Goal: Information Seeking & Learning: Understand process/instructions

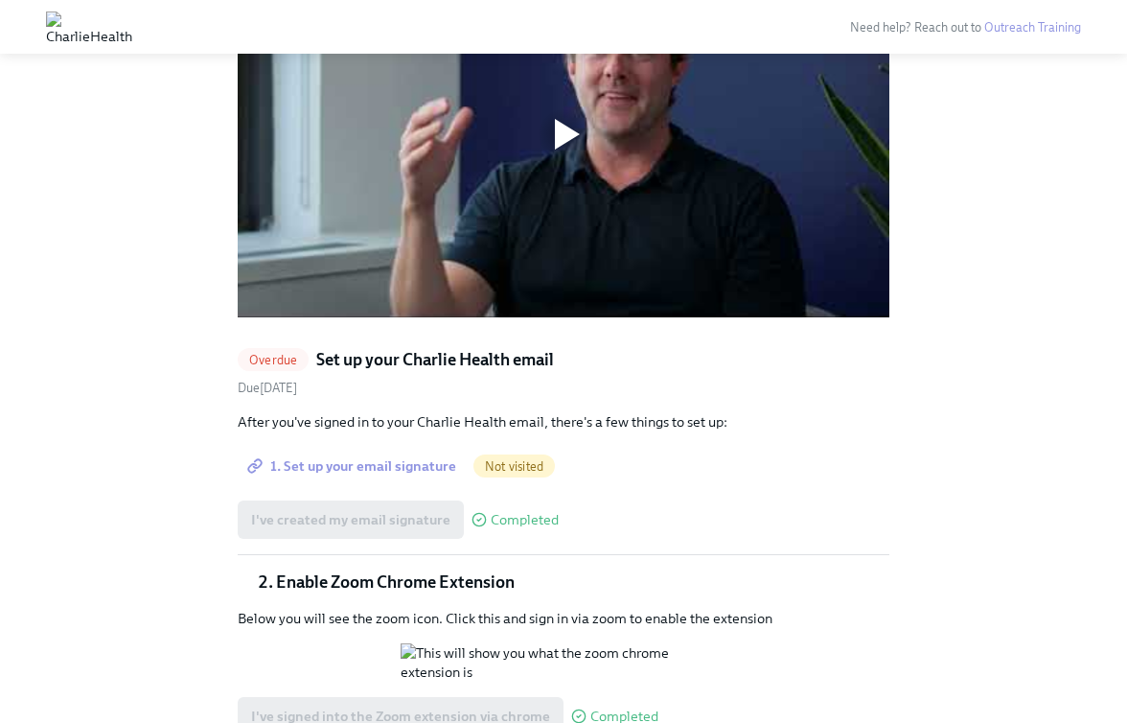
scroll to position [1392, 0]
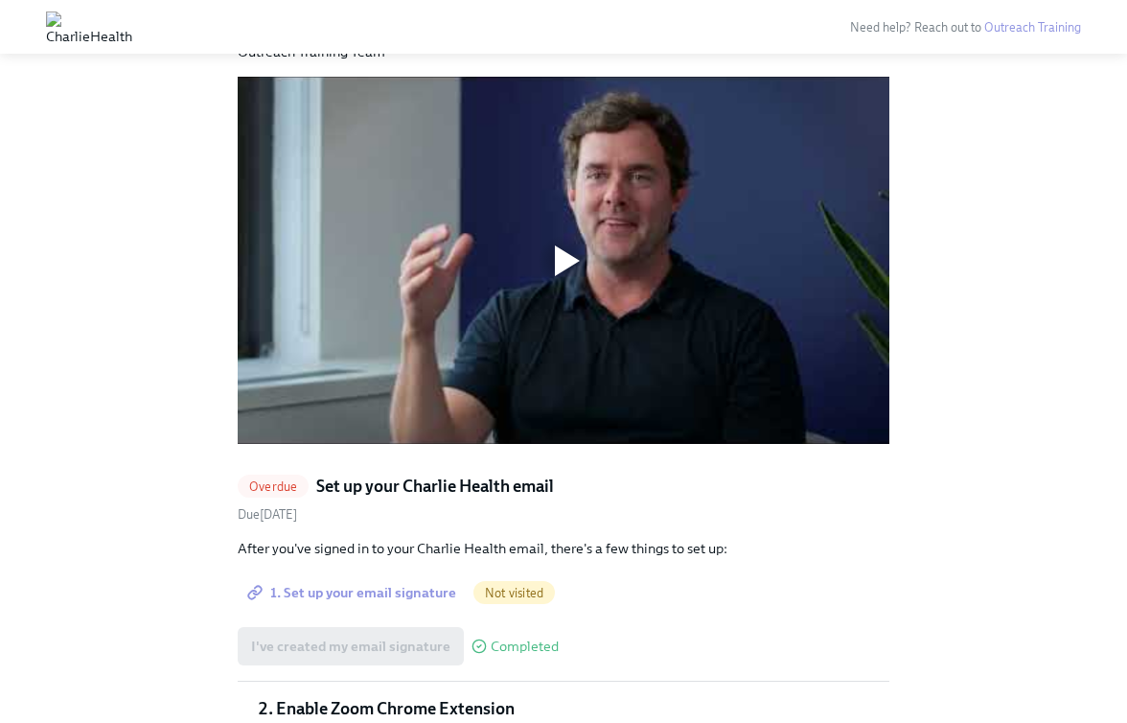
click at [533, 334] on div at bounding box center [564, 260] width 652 height 367
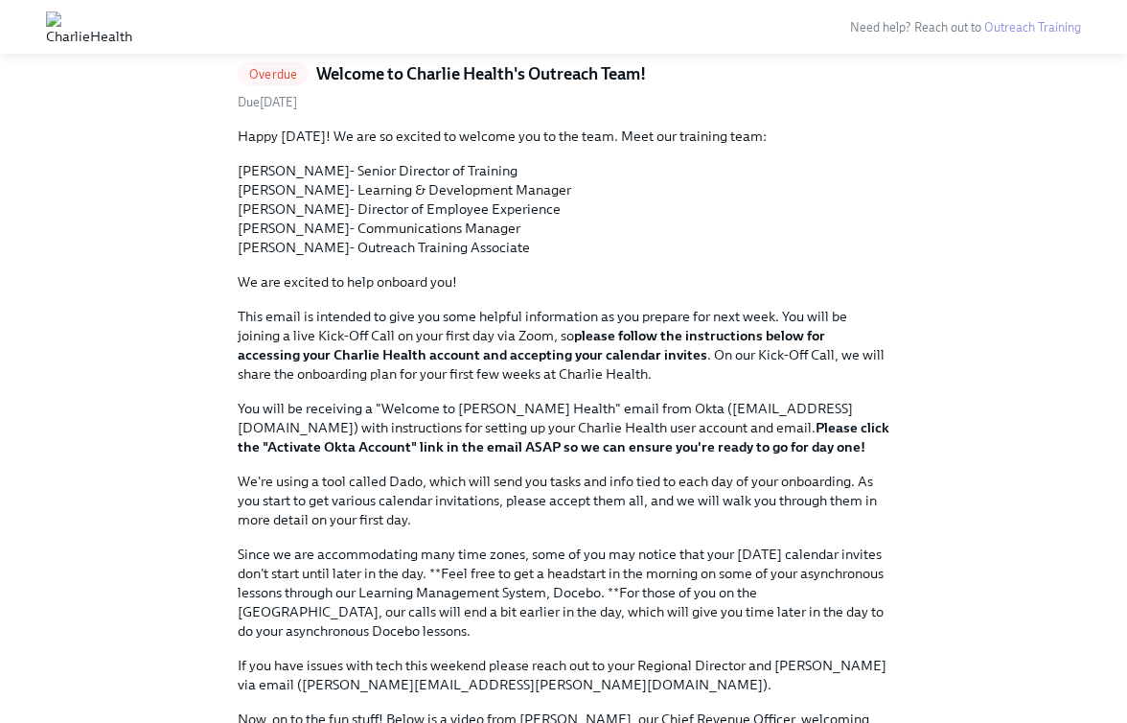
scroll to position [634, 0]
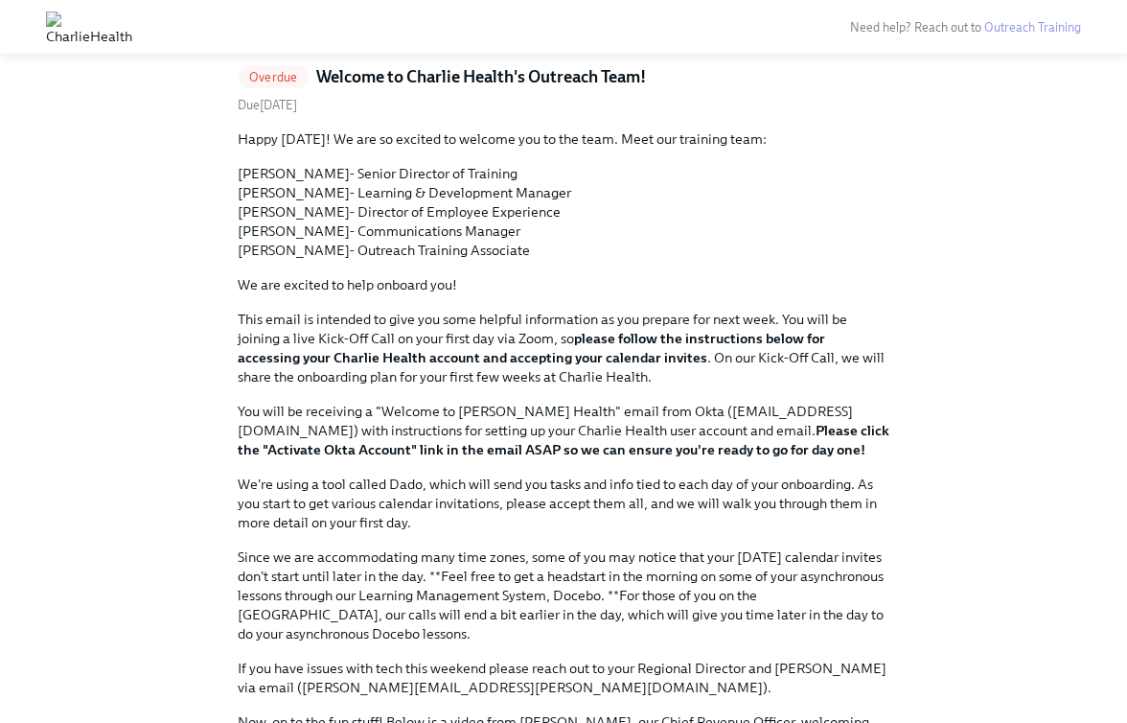
click at [543, 455] on strong "Please click the "Activate Okta Account" link in the email ASAP so we can ensur…" at bounding box center [564, 440] width 652 height 36
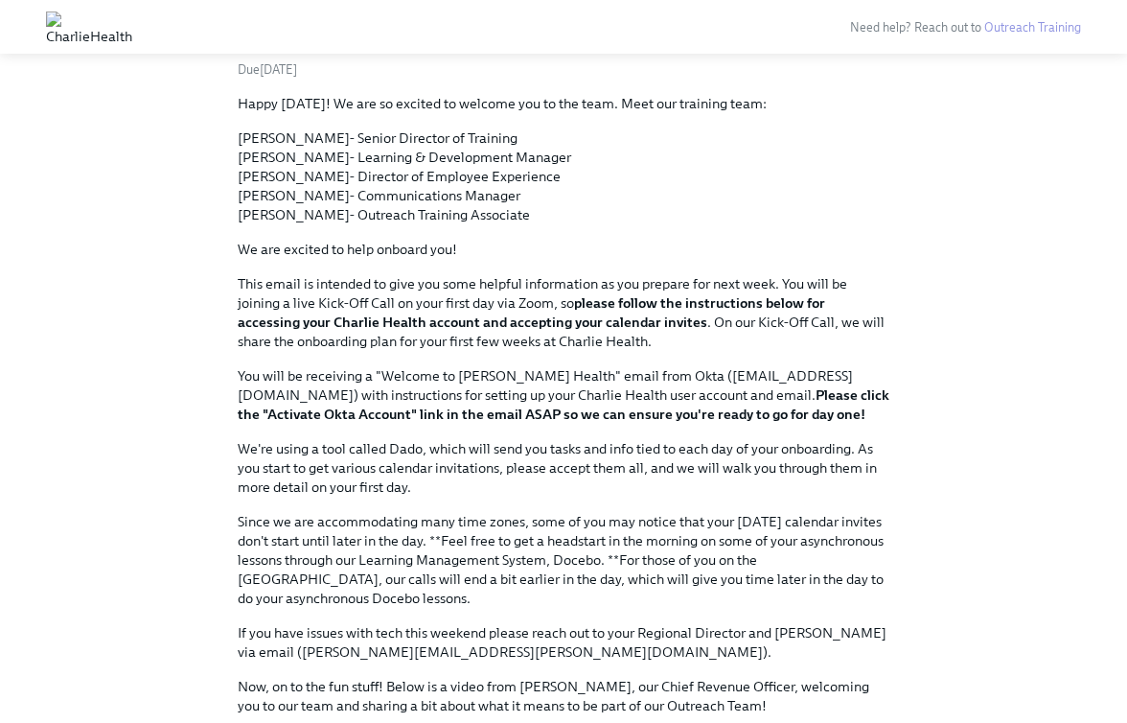
scroll to position [590, 0]
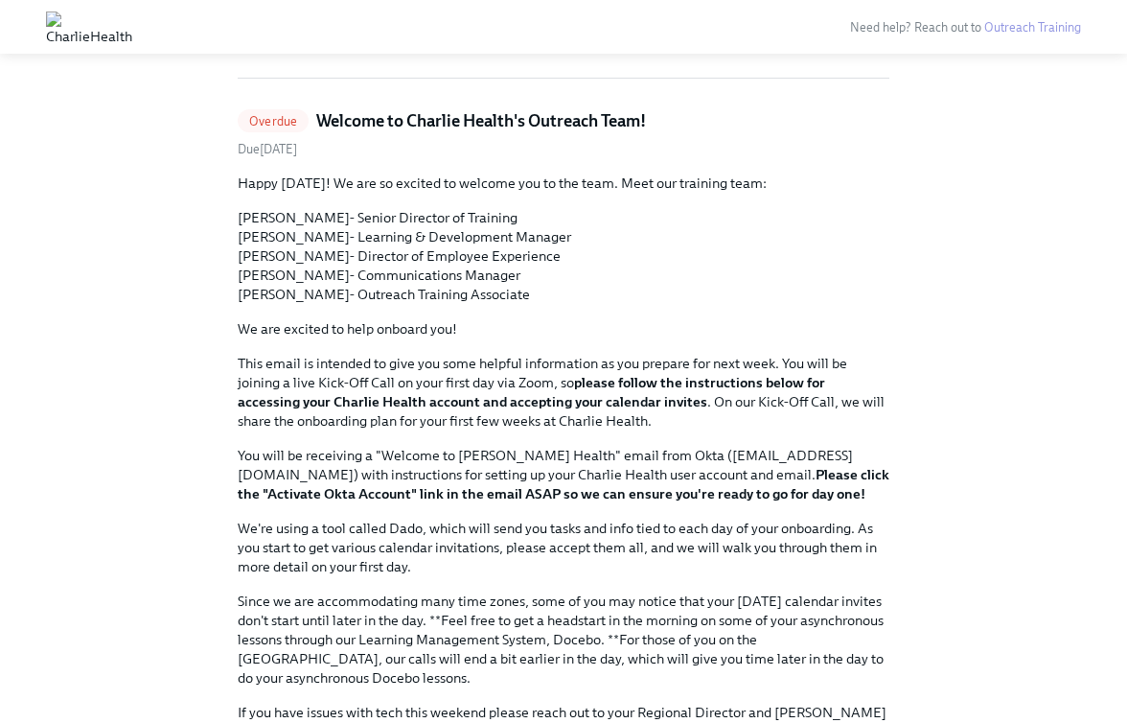
click at [284, 125] on span "Overdue" at bounding box center [273, 121] width 71 height 14
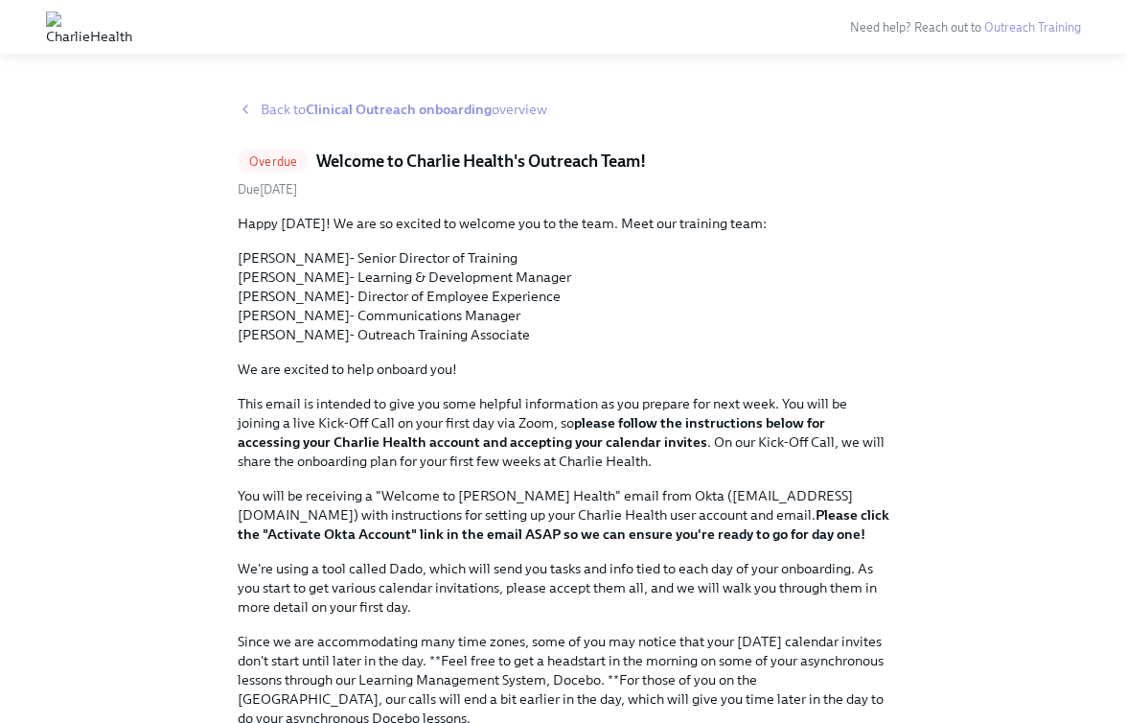
click at [284, 177] on div "Overdue Welcome to [PERSON_NAME] Health's Outreach Team! Due [DATE] Happy [DATE…" at bounding box center [564, 718] width 652 height 1137
click at [284, 166] on span "Overdue" at bounding box center [273, 161] width 71 height 14
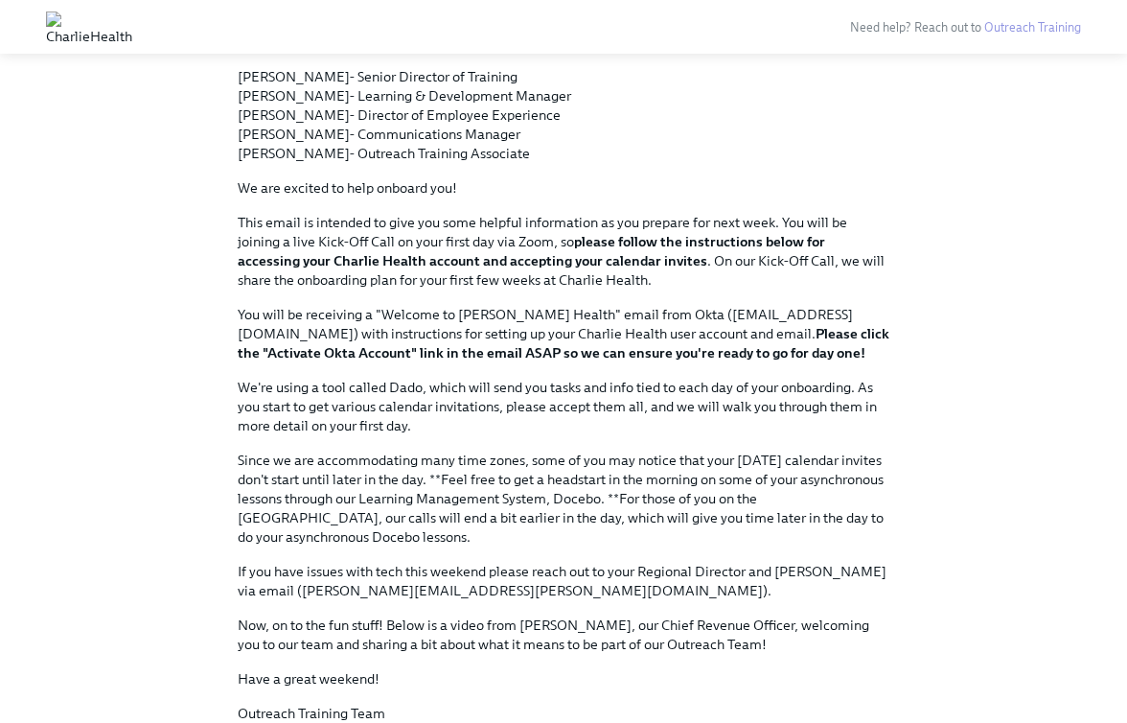
scroll to position [656, 0]
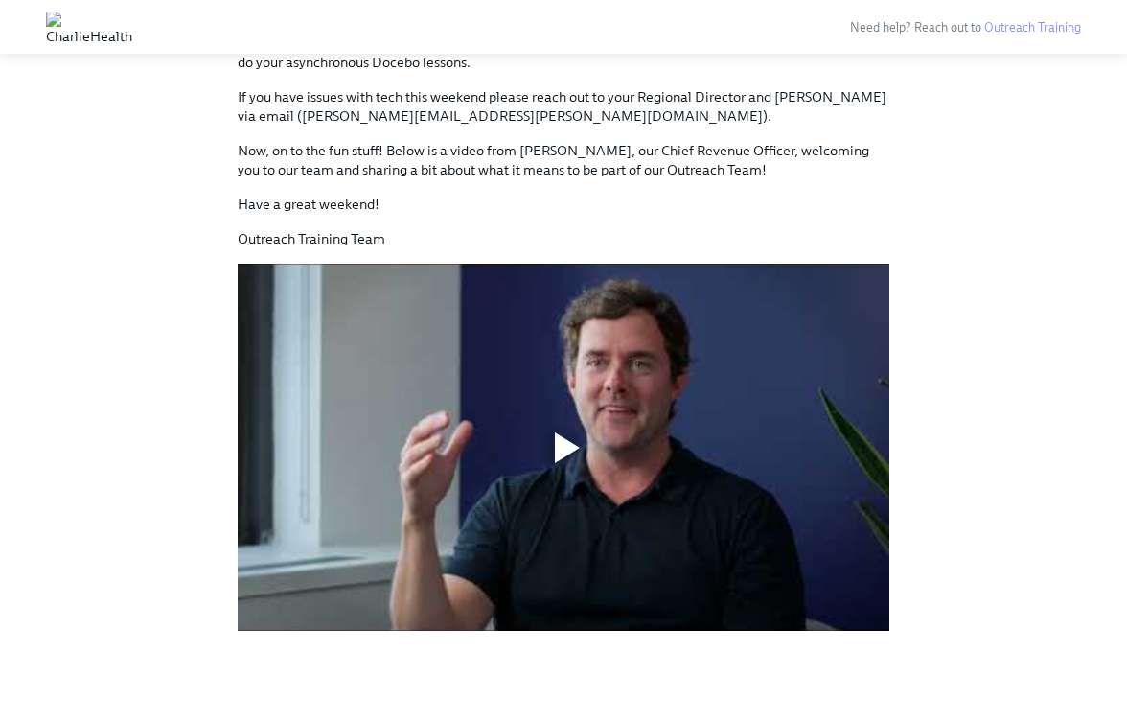
click at [446, 385] on div at bounding box center [564, 447] width 652 height 367
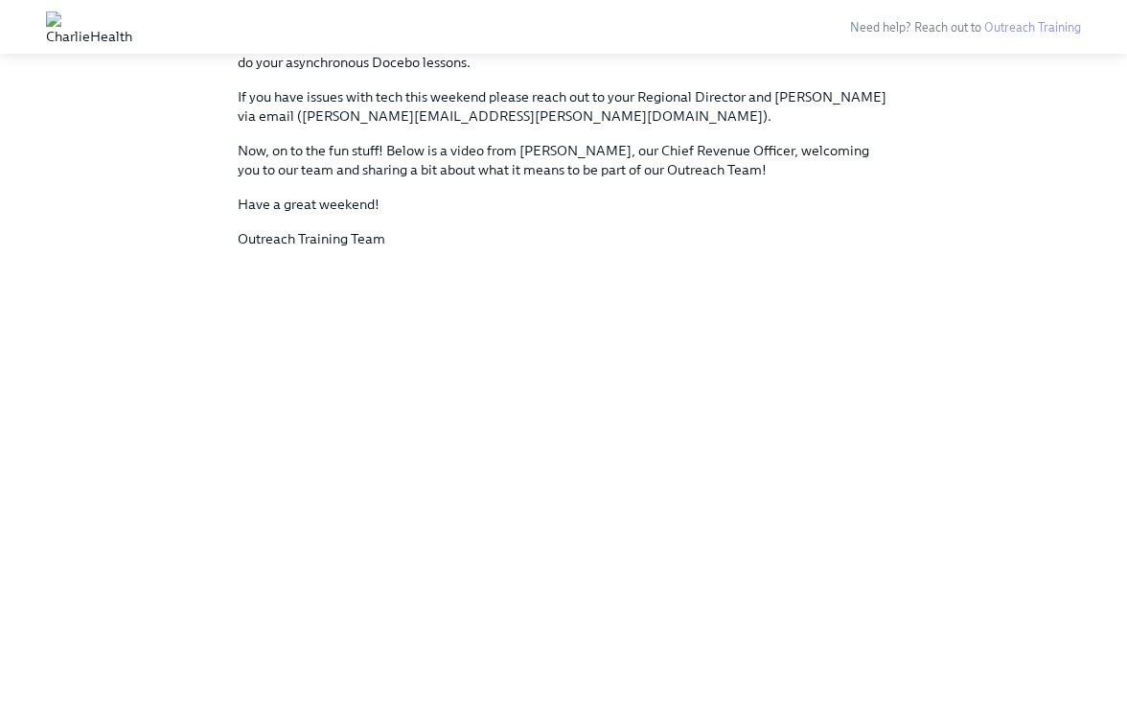
scroll to position [0, 0]
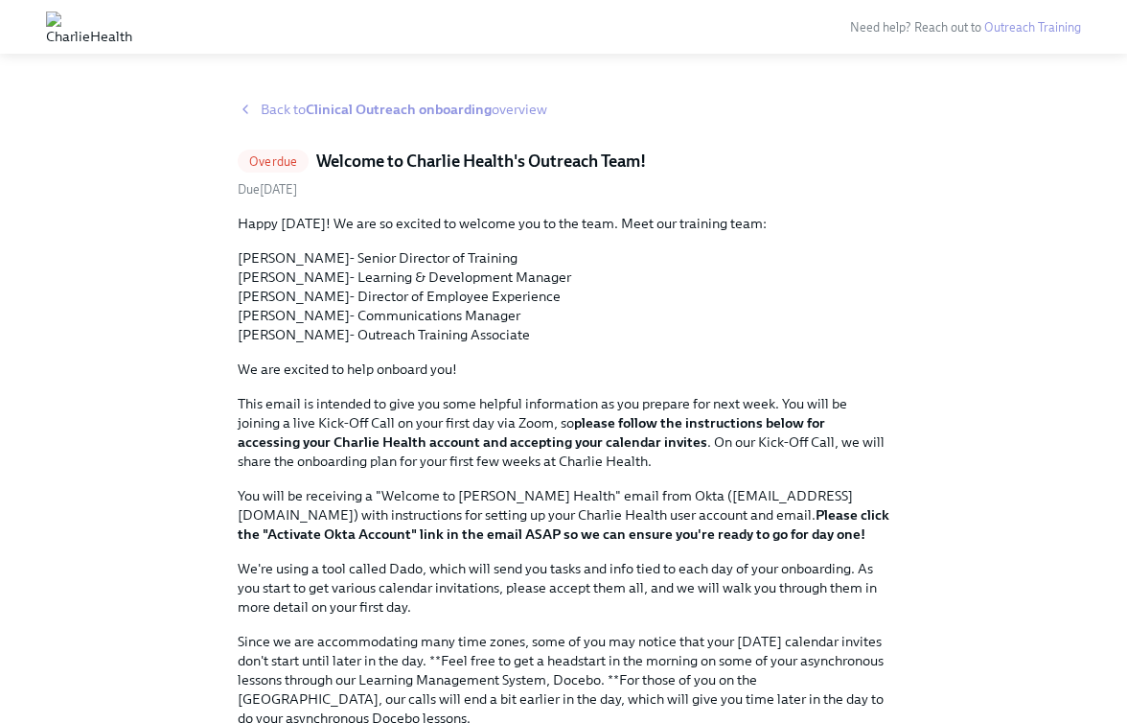
click at [294, 95] on div "Back to Clinical Outreach onboarding overview Overdue Welcome to [PERSON_NAME] …" at bounding box center [563, 728] width 1127 height 1302
click at [299, 102] on span "Back to Clinical Outreach onboarding overview" at bounding box center [404, 109] width 287 height 19
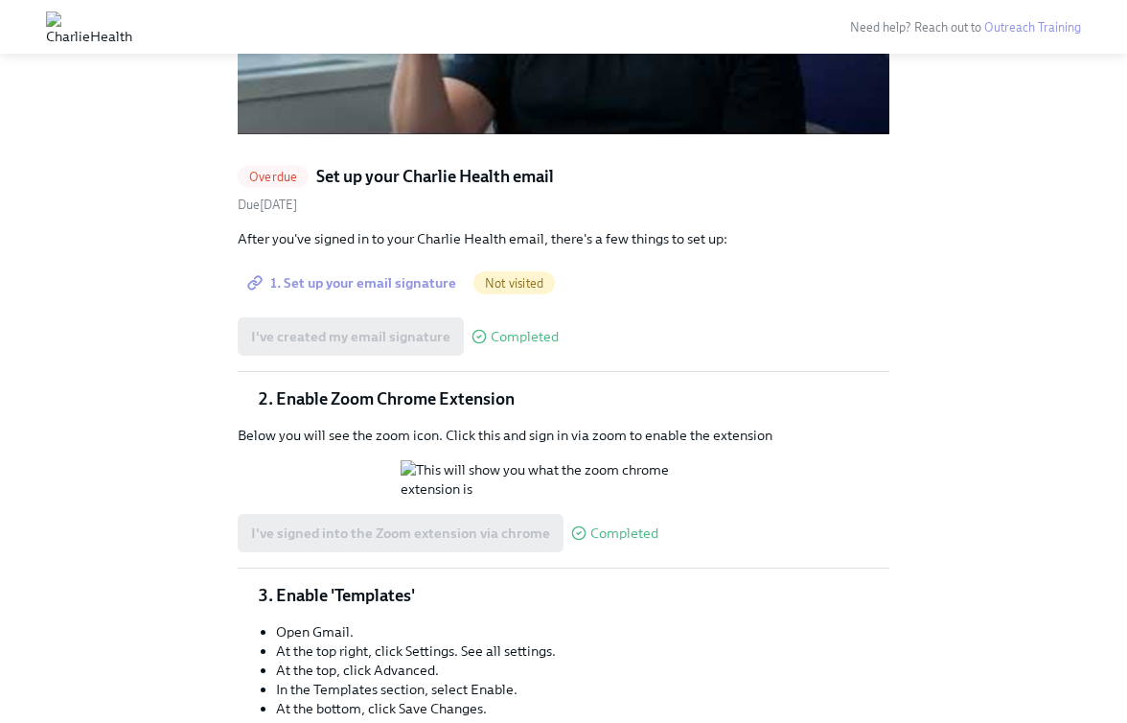
scroll to position [1710, 0]
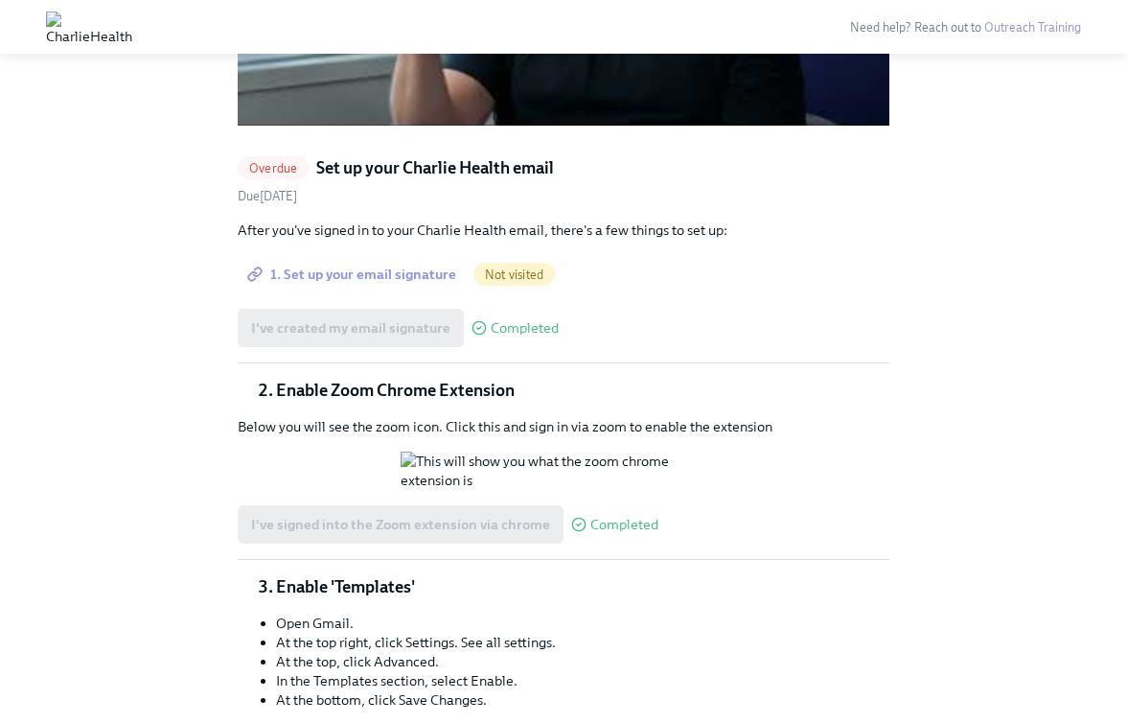
click at [420, 278] on span "1. Set up your email signature" at bounding box center [353, 274] width 205 height 19
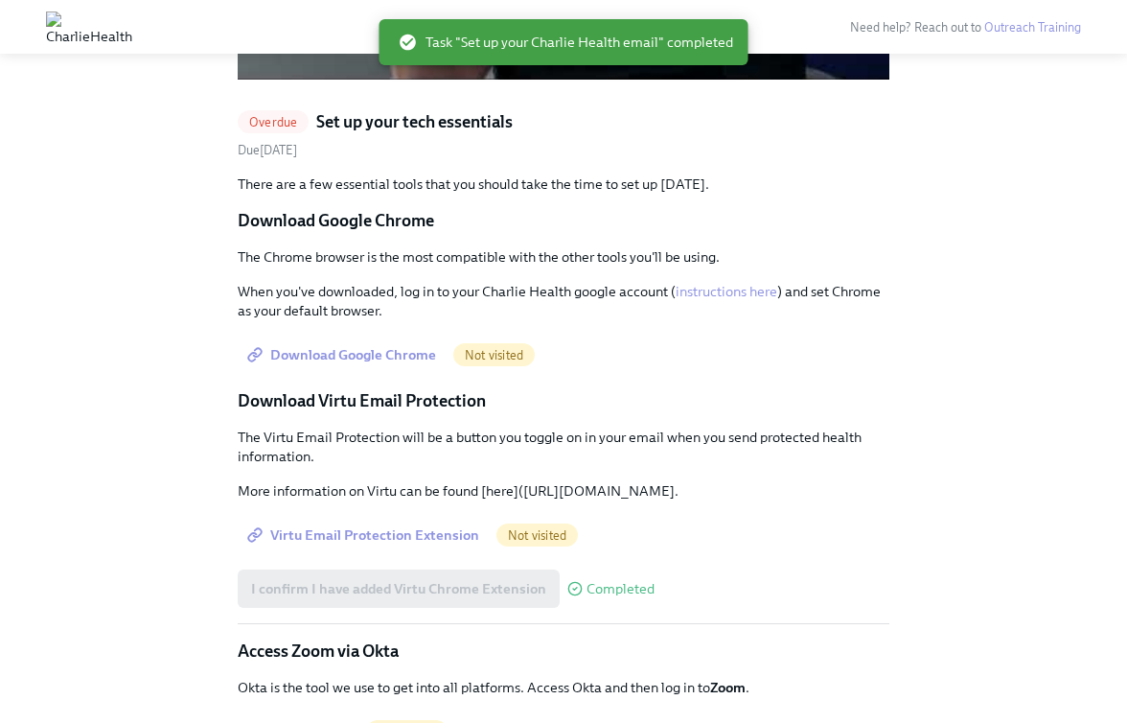
scroll to position [1753, 0]
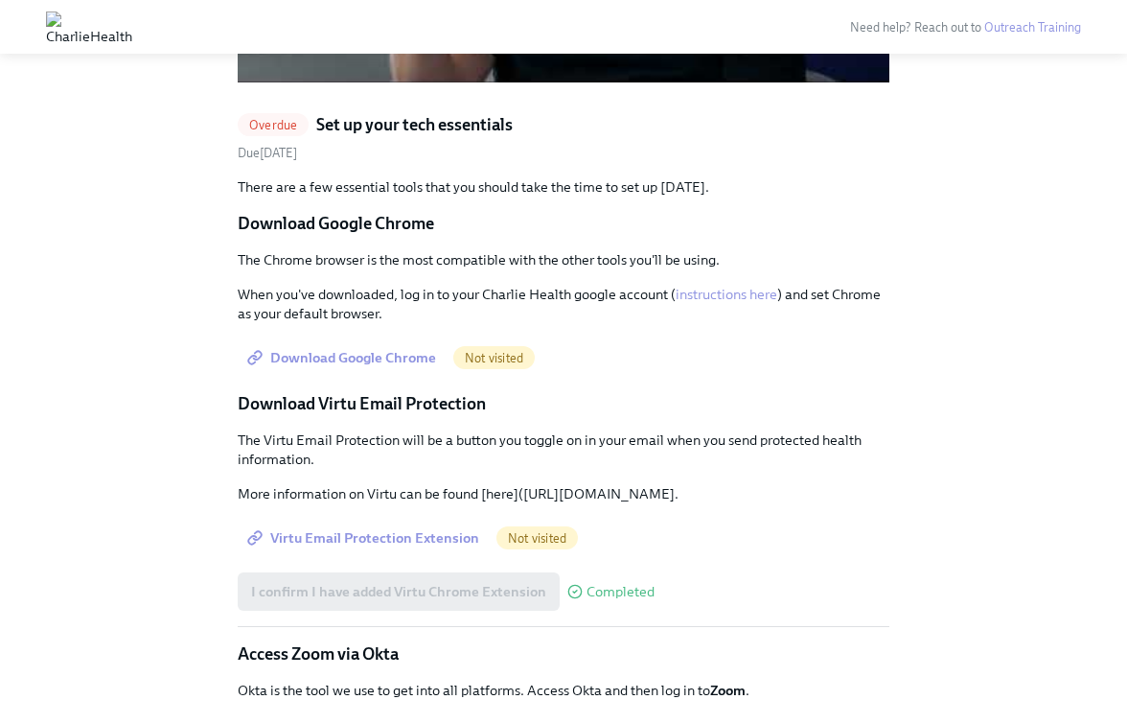
click at [381, 363] on span "Download Google Chrome" at bounding box center [343, 357] width 185 height 19
click at [379, 547] on span "Virtu Email Protection Extension" at bounding box center [365, 537] width 228 height 19
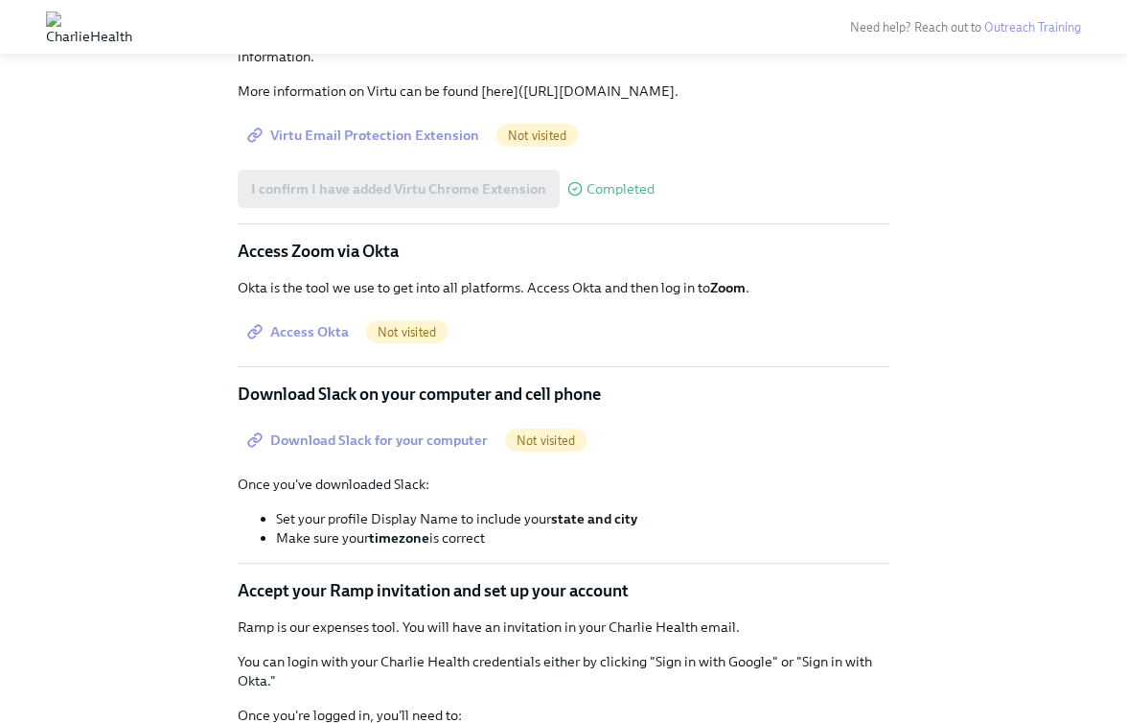
scroll to position [2160, 0]
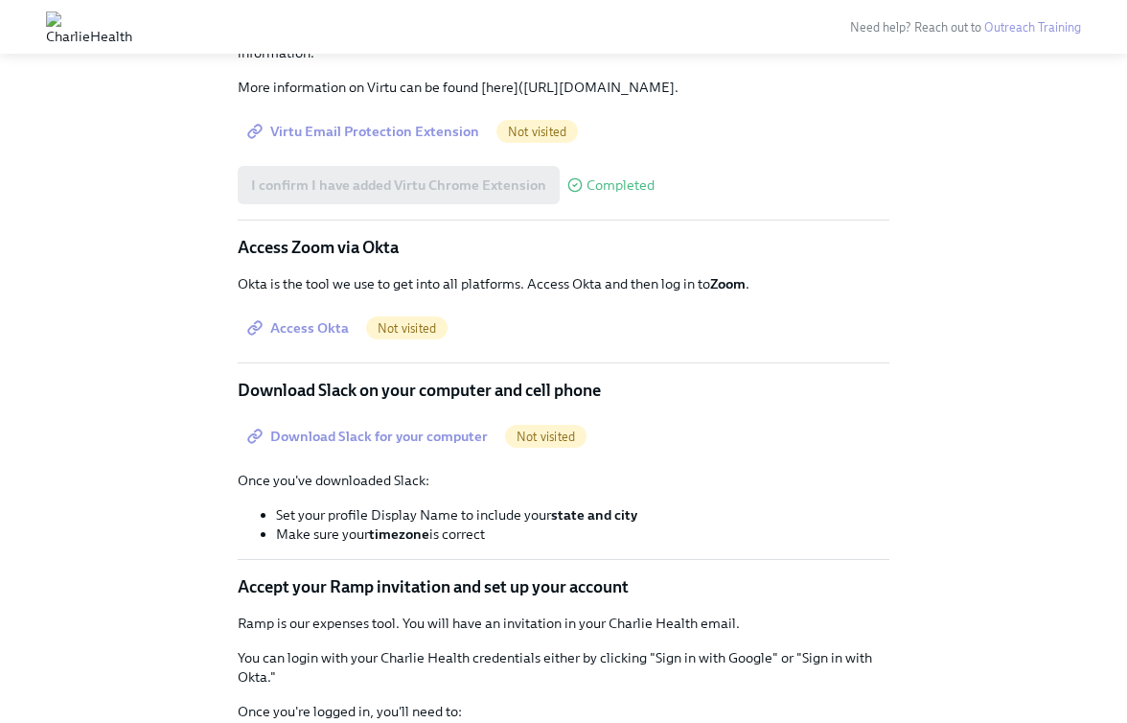
click at [329, 337] on span "Access Okta" at bounding box center [300, 327] width 98 height 19
click at [390, 446] on span "Download Slack for your computer" at bounding box center [369, 436] width 237 height 19
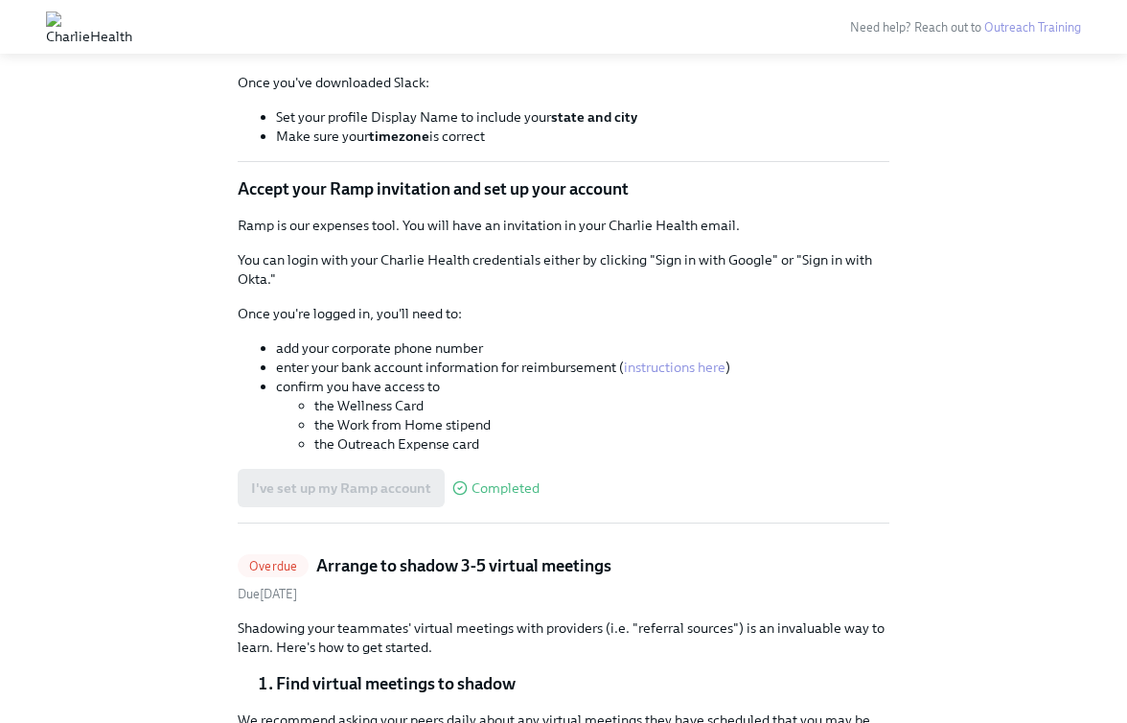
scroll to position [2570, 0]
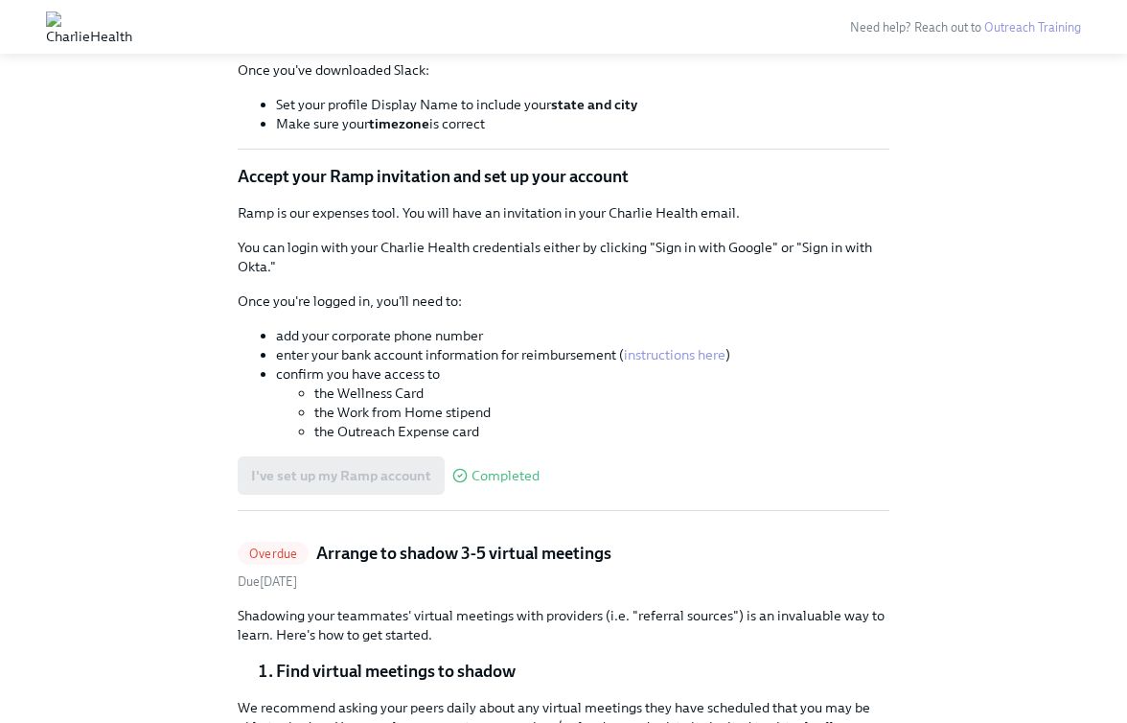
click at [686, 363] on link "instructions here" at bounding box center [675, 354] width 102 height 17
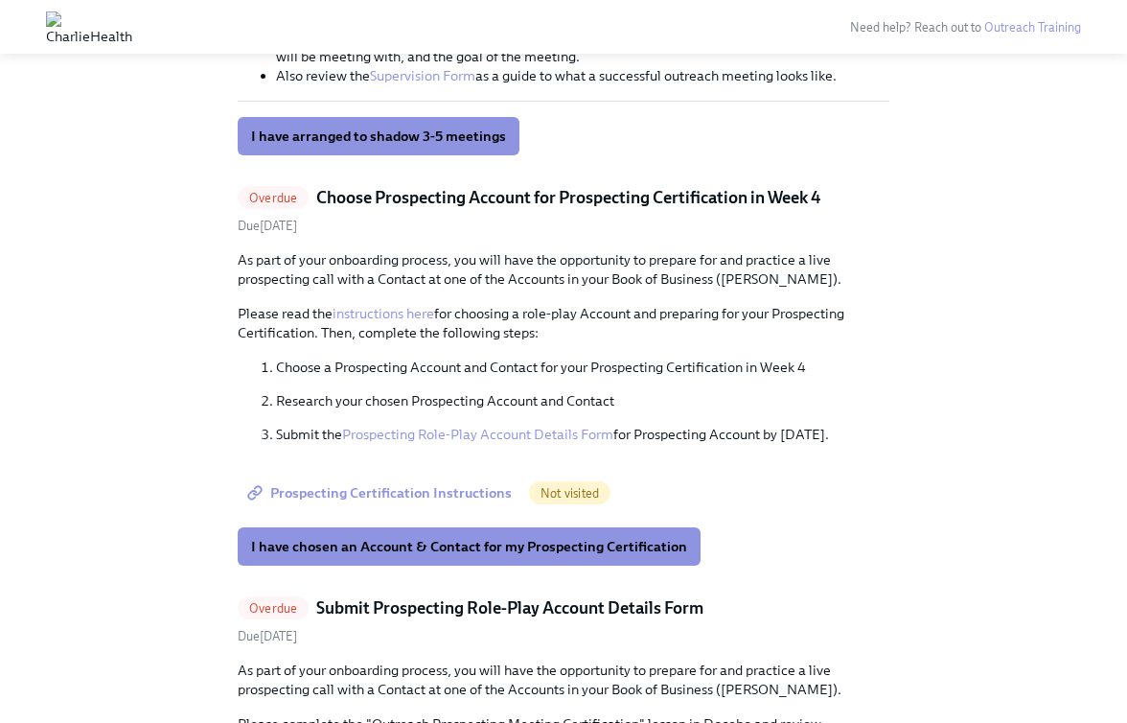
scroll to position [2183, 0]
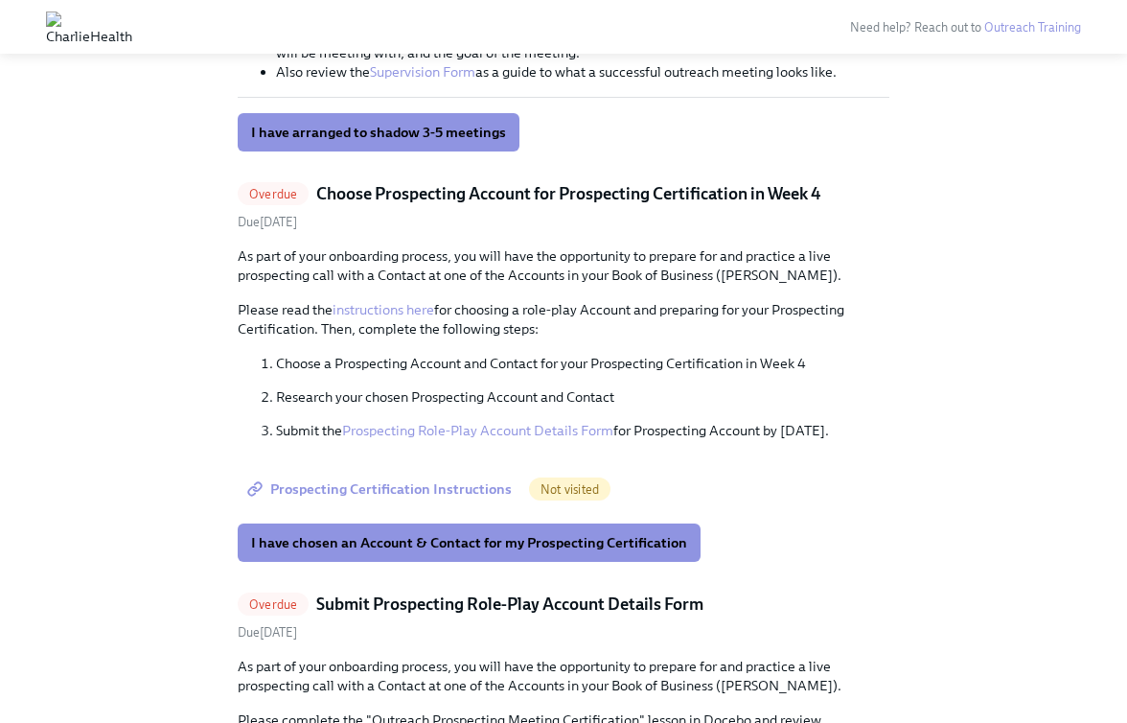
click at [469, 489] on span "Prospecting Certification Instructions" at bounding box center [381, 488] width 261 height 19
click at [500, 431] on link "Prospecting Role-Play Account Details Form" at bounding box center [477, 430] width 271 height 17
click at [430, 310] on link "instructions here" at bounding box center [384, 309] width 102 height 17
click at [575, 531] on button "I have chosen an Account & Contact for my Prospecting Certification" at bounding box center [469, 542] width 463 height 38
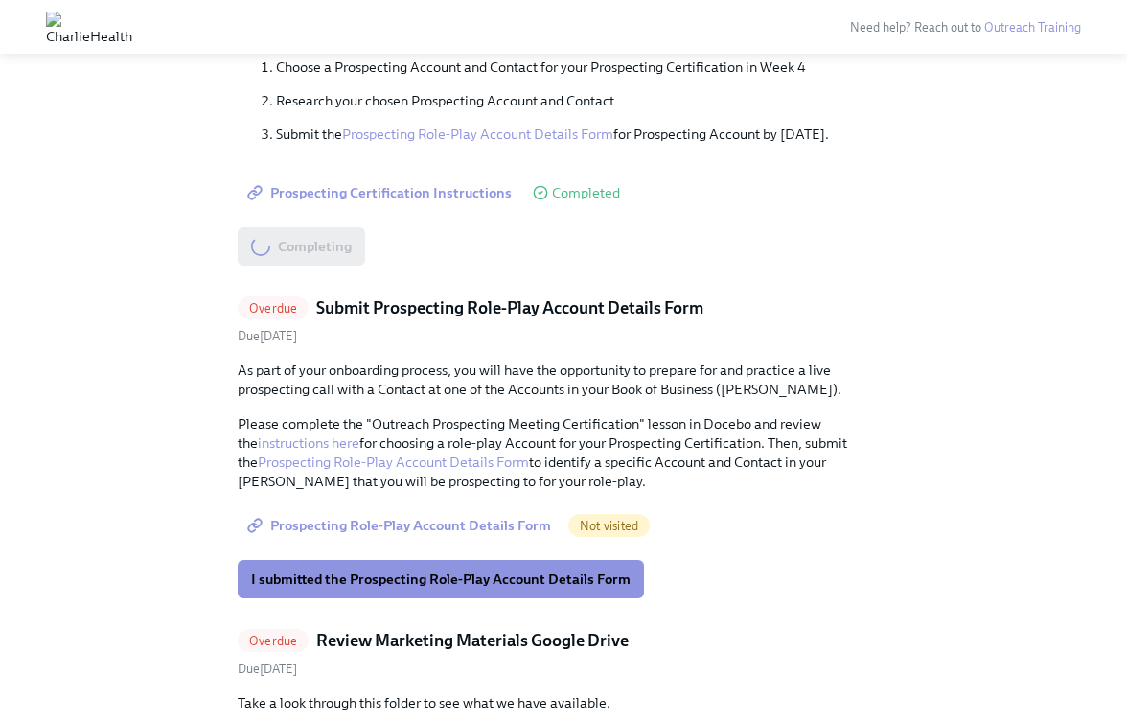
scroll to position [2471, 0]
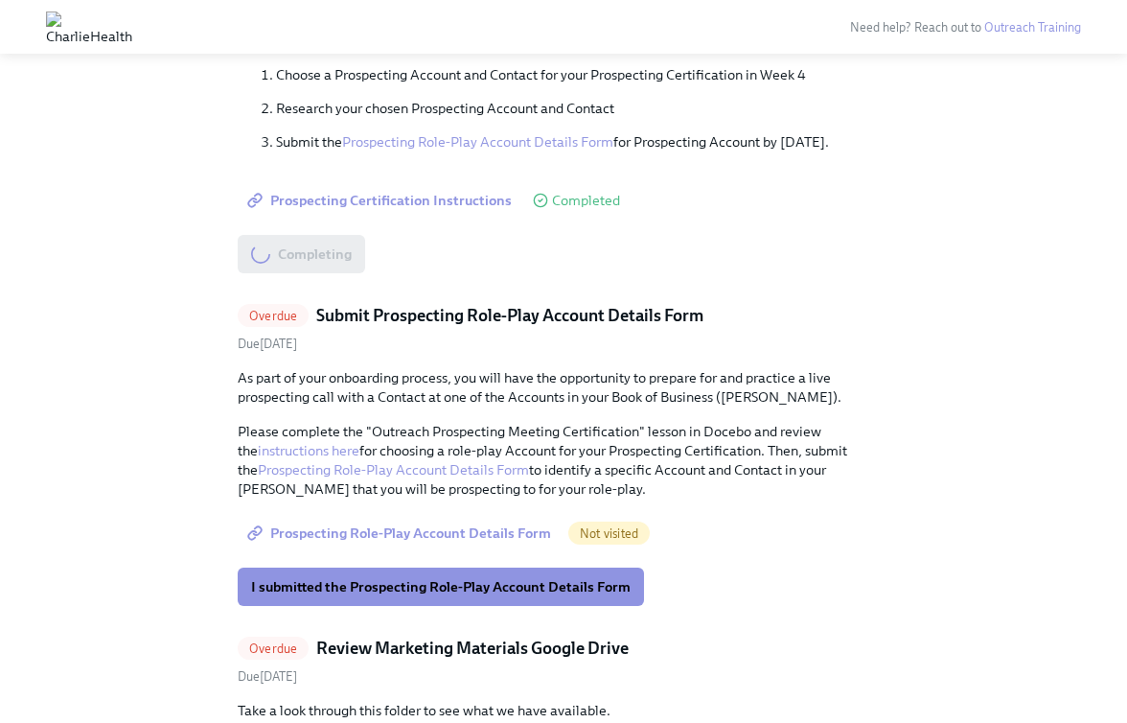
click at [475, 526] on span "Prospecting Role-Play Account Details Form" at bounding box center [401, 532] width 300 height 19
click at [475, 565] on div "As part of your onboarding process, you will have the opportunity to prepare fo…" at bounding box center [564, 487] width 652 height 238
click at [472, 587] on span "I submitted the Prospecting Role-Play Account Details Form" at bounding box center [441, 586] width 380 height 19
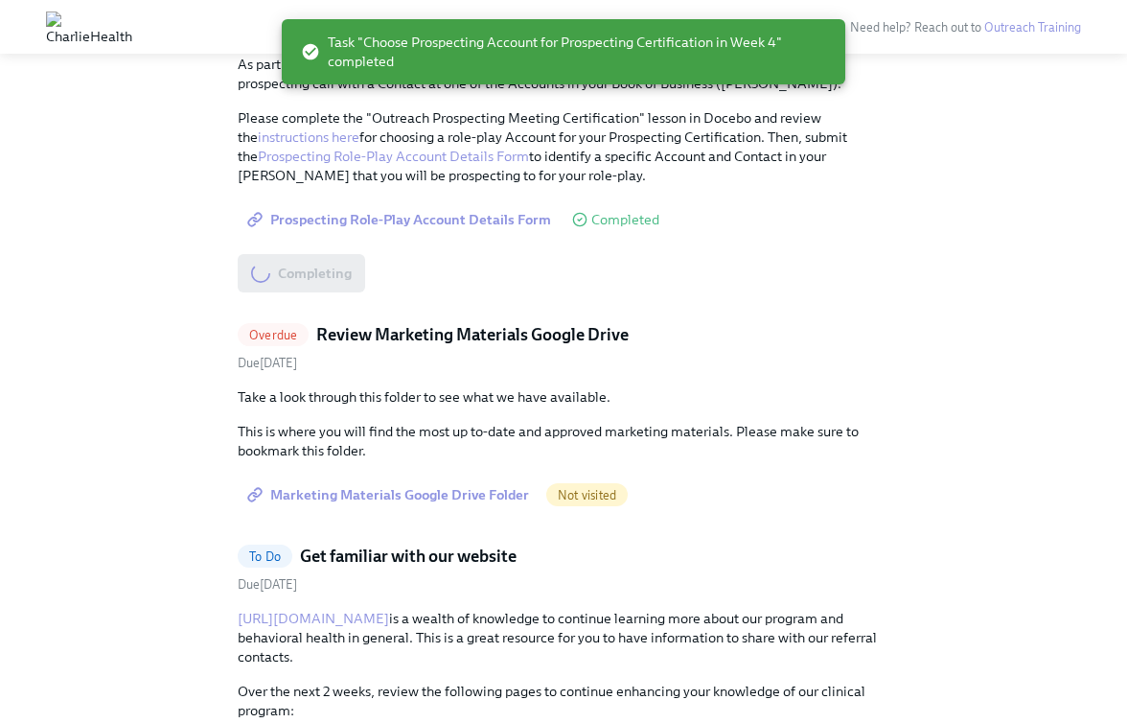
scroll to position [2375, 0]
click at [488, 488] on span "Marketing Materials Google Drive Folder" at bounding box center [390, 493] width 278 height 19
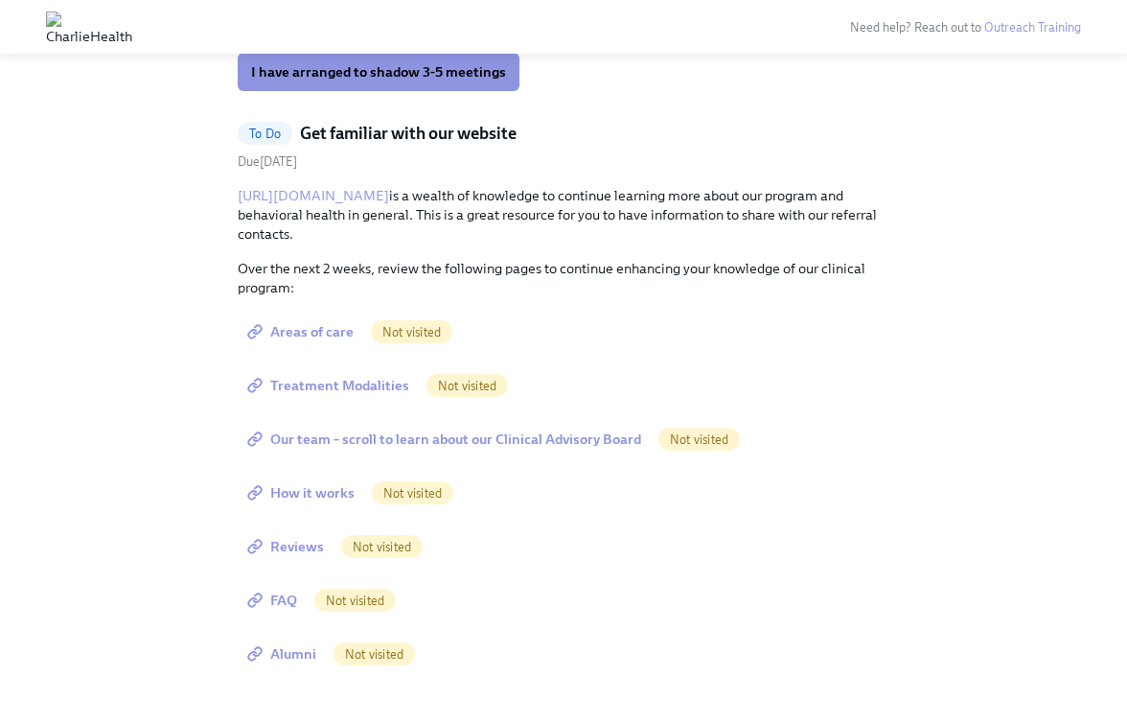
scroll to position [2250, 0]
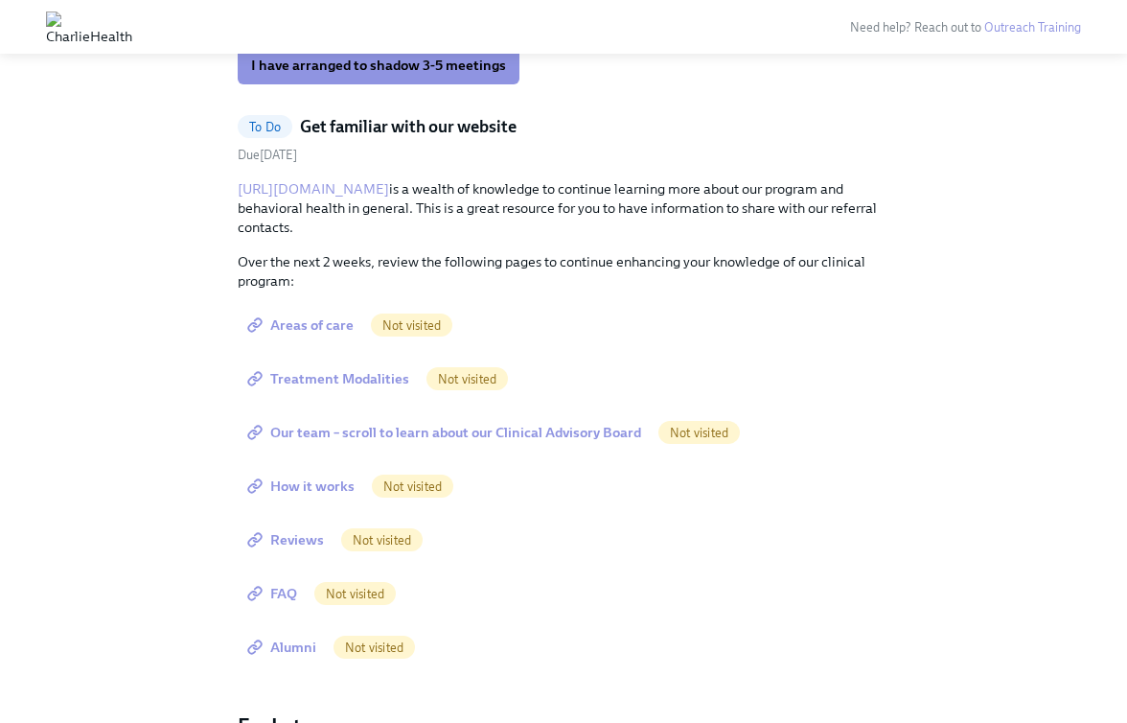
click at [317, 329] on span "Areas of care" at bounding box center [302, 324] width 103 height 19
click at [379, 370] on span "Treatment Modalities" at bounding box center [330, 378] width 158 height 19
click at [443, 429] on span "Our team – scroll to learn about our Clinical Advisory Board" at bounding box center [446, 432] width 390 height 19
click at [318, 487] on span "How it works" at bounding box center [303, 485] width 104 height 19
click at [337, 476] on span "How it works" at bounding box center [303, 485] width 104 height 19
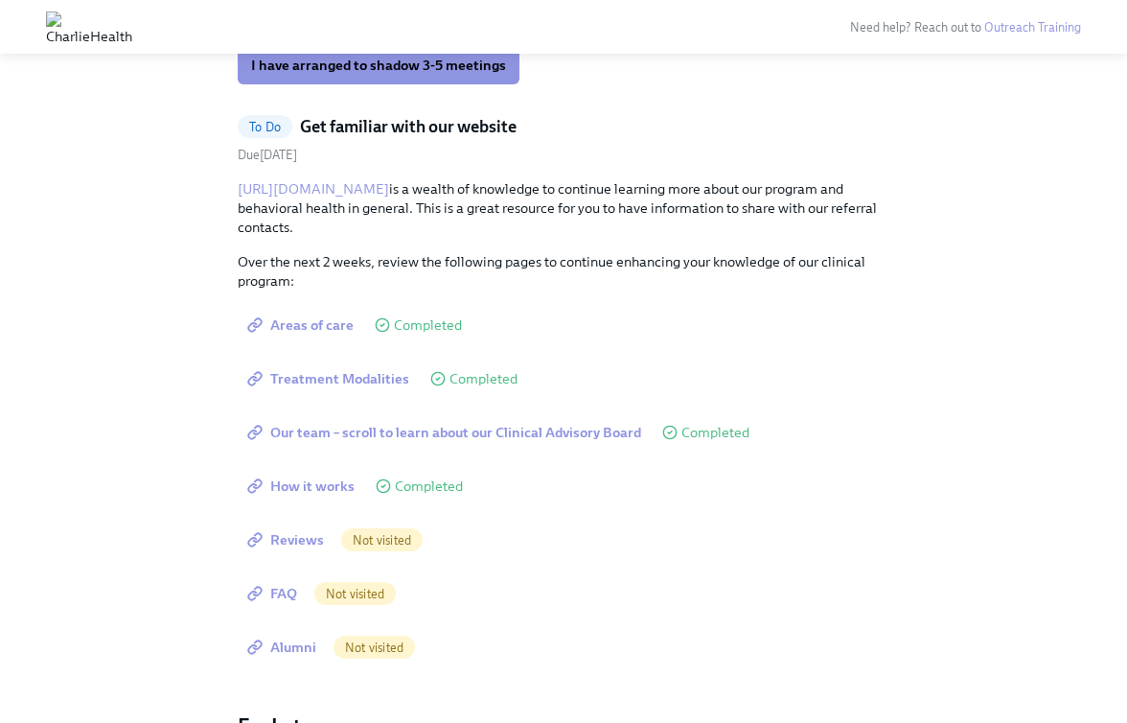
click at [293, 546] on span "Reviews" at bounding box center [287, 539] width 73 height 19
click at [299, 542] on span "Reviews" at bounding box center [287, 539] width 73 height 19
click at [280, 602] on span "FAQ" at bounding box center [274, 593] width 46 height 19
click at [282, 656] on link "Alumni" at bounding box center [284, 647] width 92 height 38
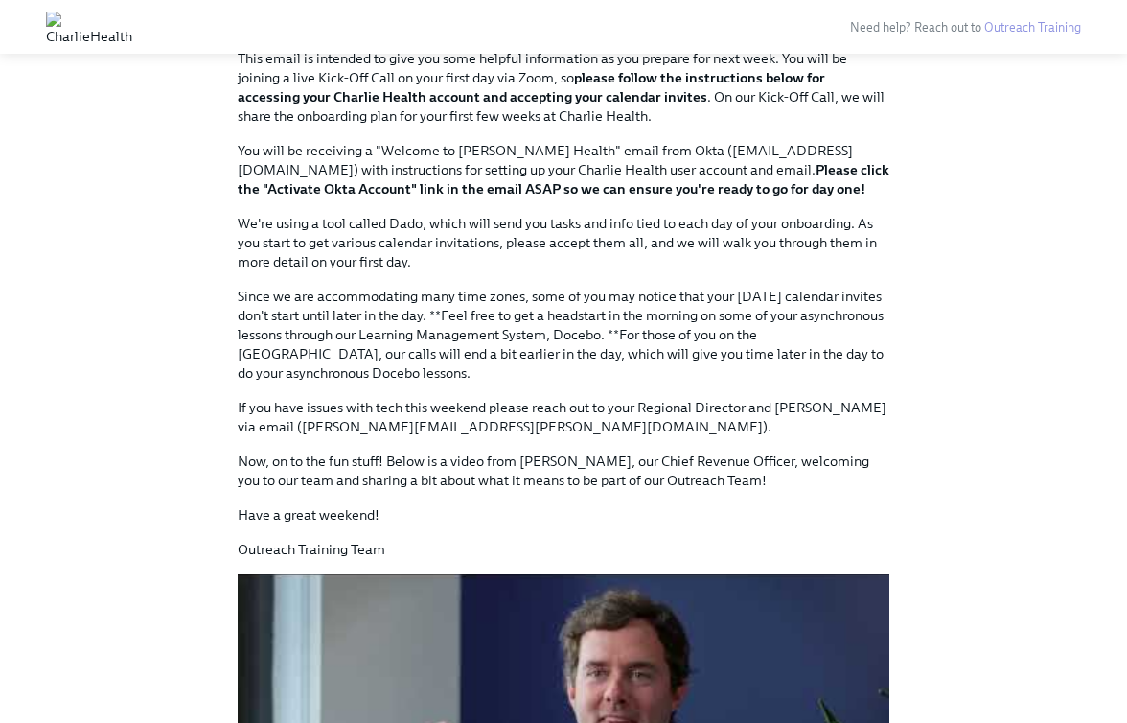
scroll to position [897, 0]
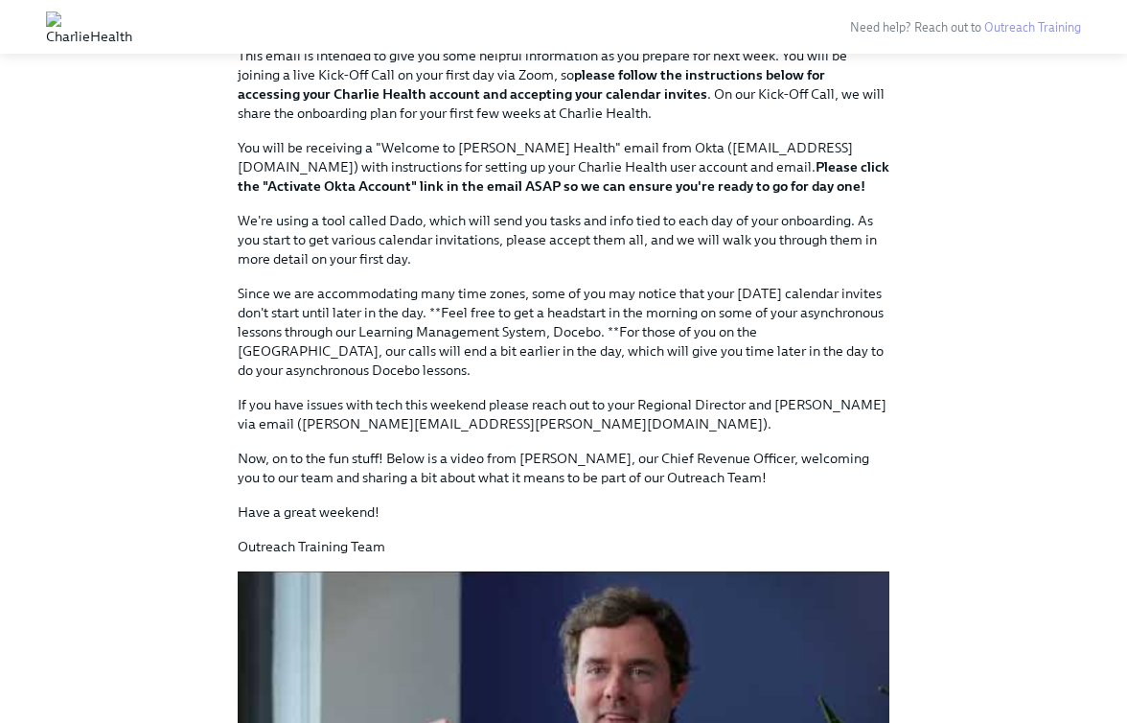
click at [568, 313] on p "Since we are accommodating many time zones, some of you may notice that your [D…" at bounding box center [564, 332] width 652 height 96
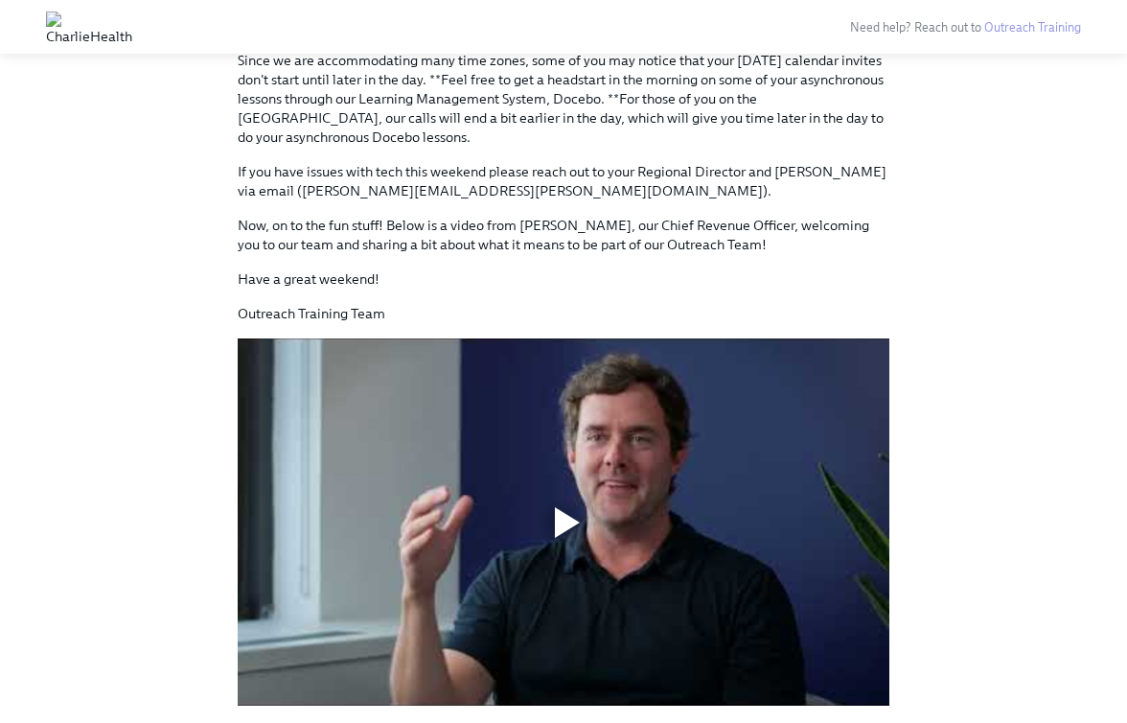
scroll to position [1156, 0]
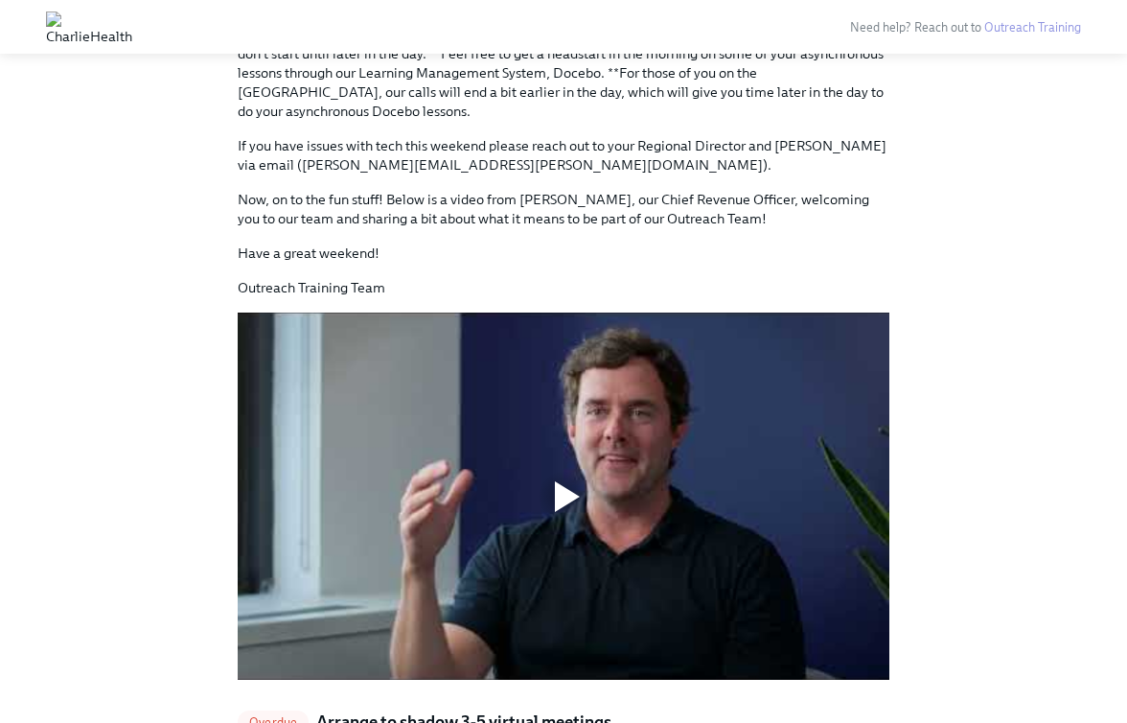
click at [568, 313] on div at bounding box center [564, 496] width 652 height 367
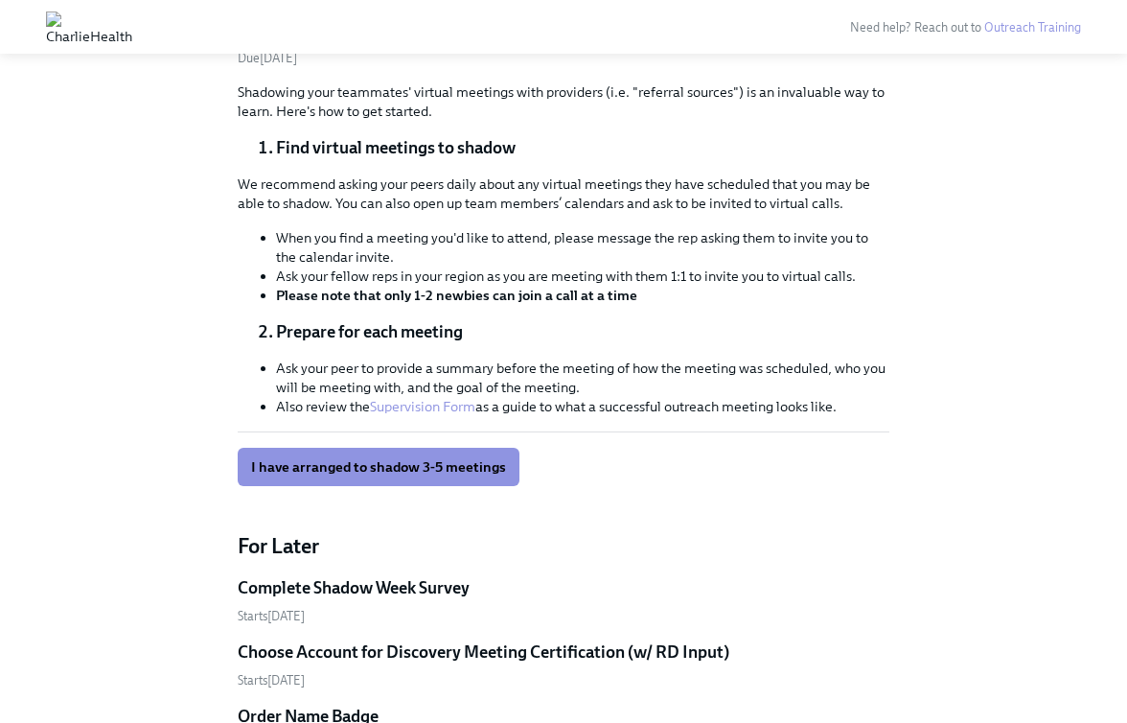
scroll to position [680, 0]
